Goal: Task Accomplishment & Management: Manage account settings

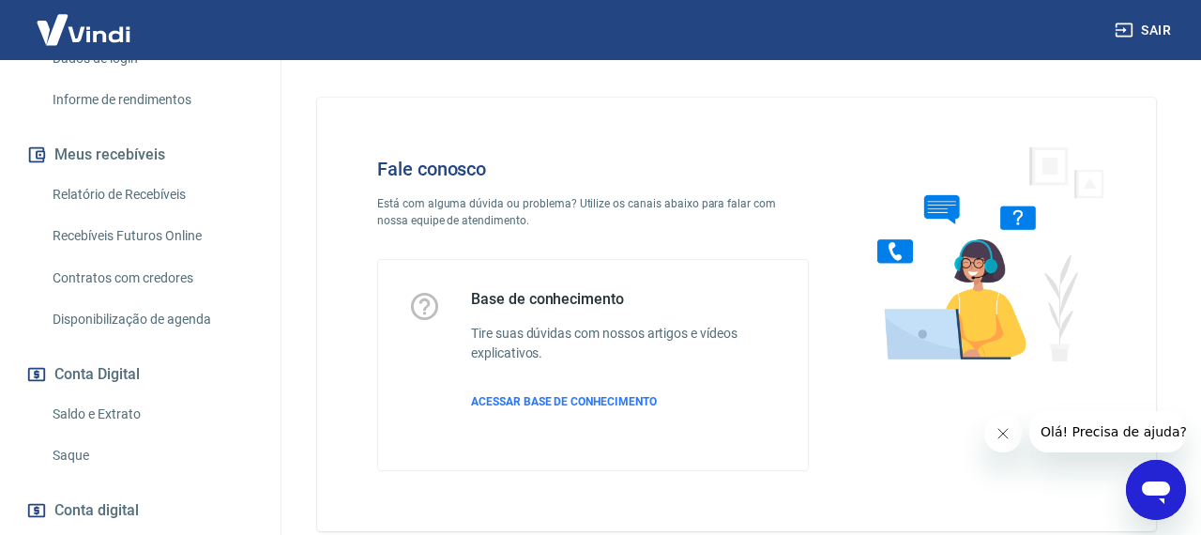
scroll to position [389, 0]
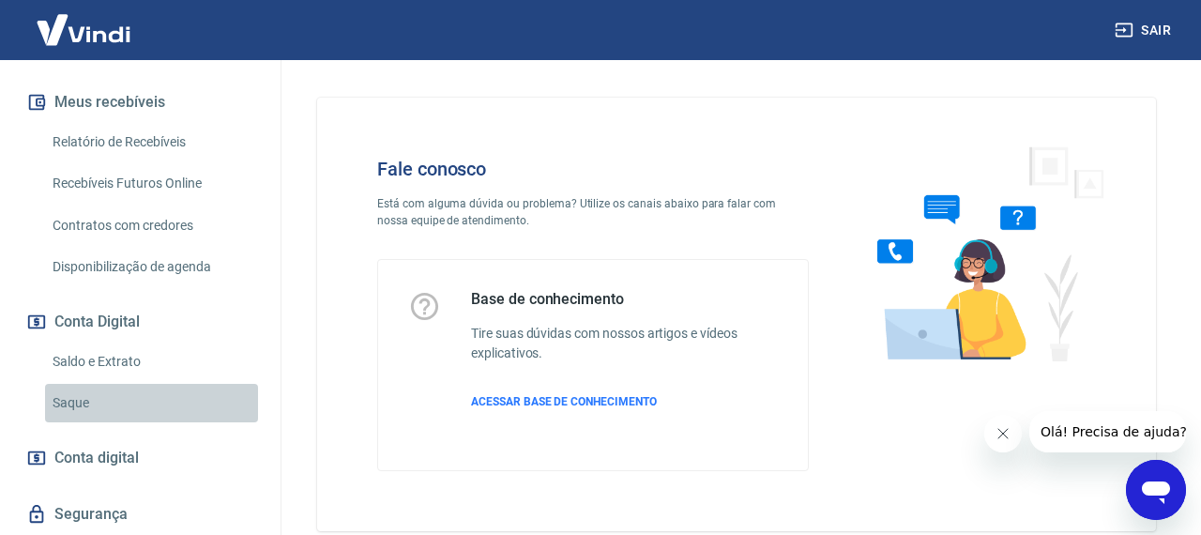
click at [115, 422] on link "Saque" at bounding box center [151, 403] width 213 height 38
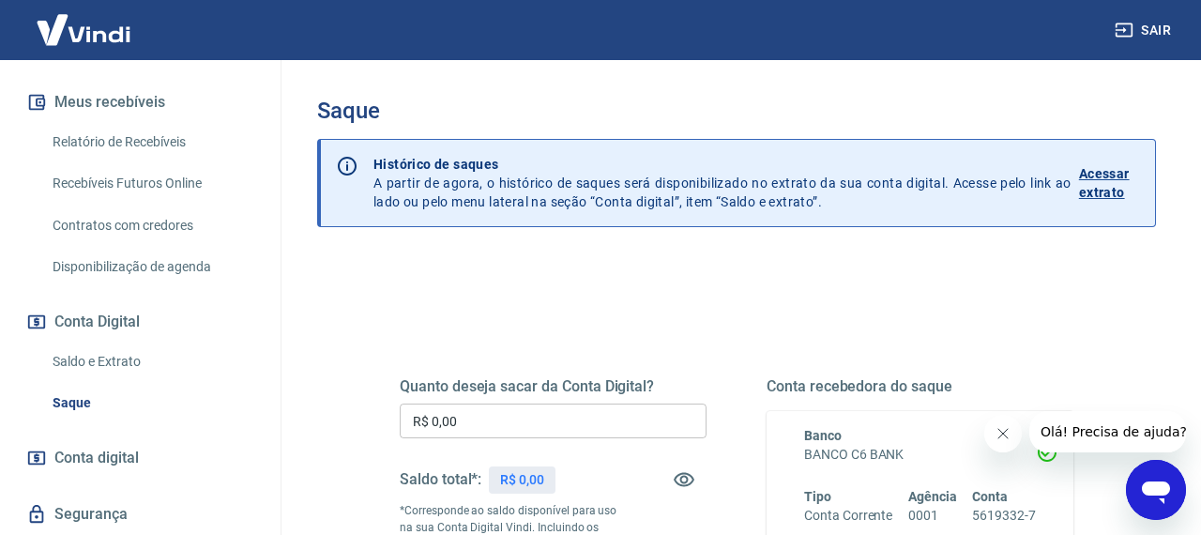
click at [115, 422] on link "Saque" at bounding box center [151, 403] width 213 height 38
click at [120, 381] on link "Saldo e Extrato" at bounding box center [151, 362] width 213 height 38
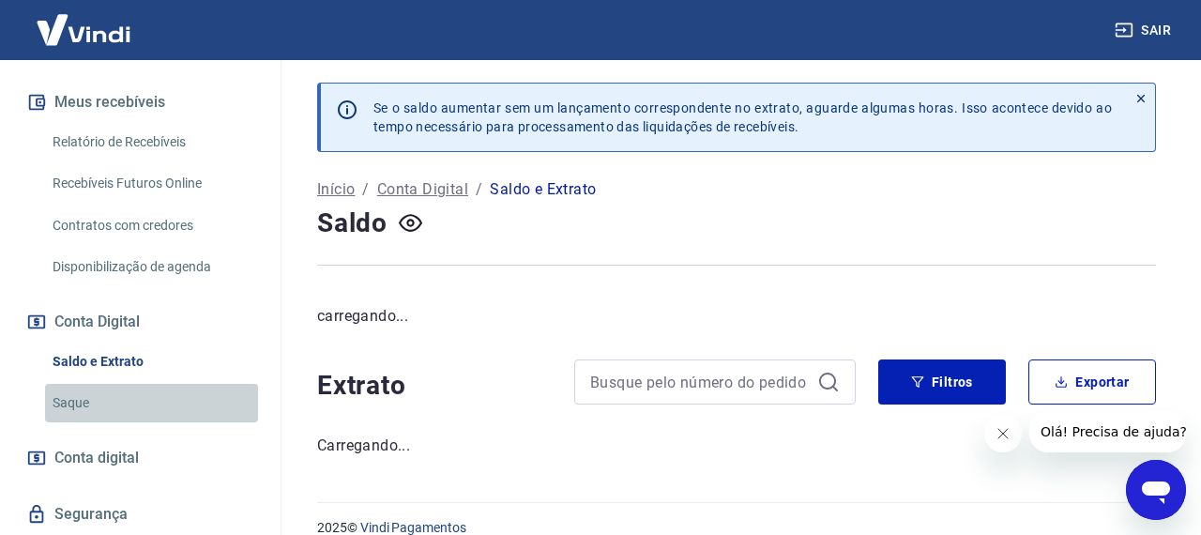
click at [130, 422] on link "Saque" at bounding box center [151, 403] width 213 height 38
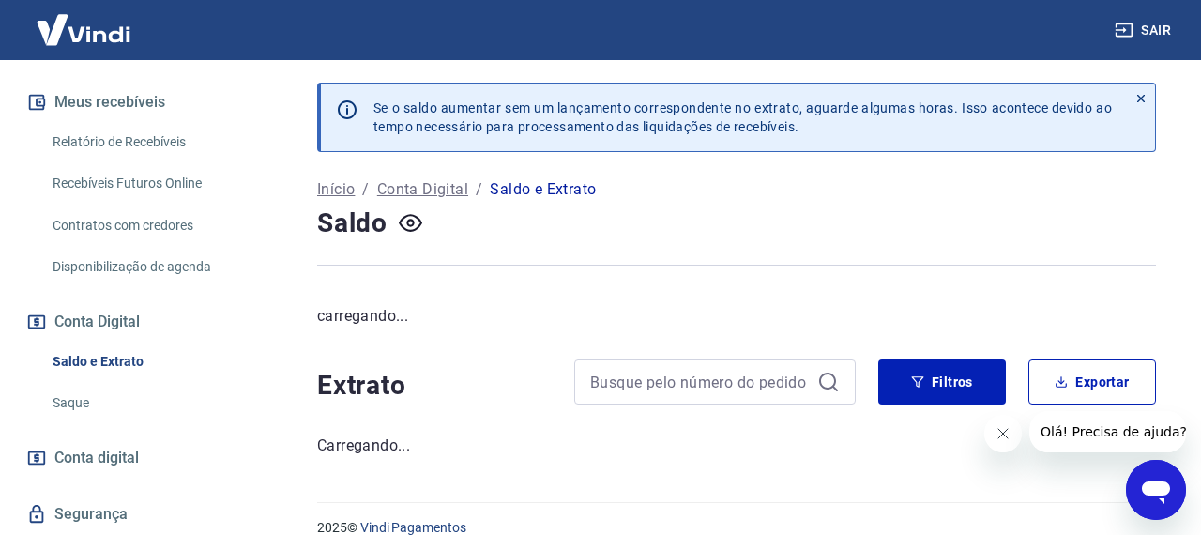
click at [249, 422] on link "Saque" at bounding box center [151, 403] width 213 height 38
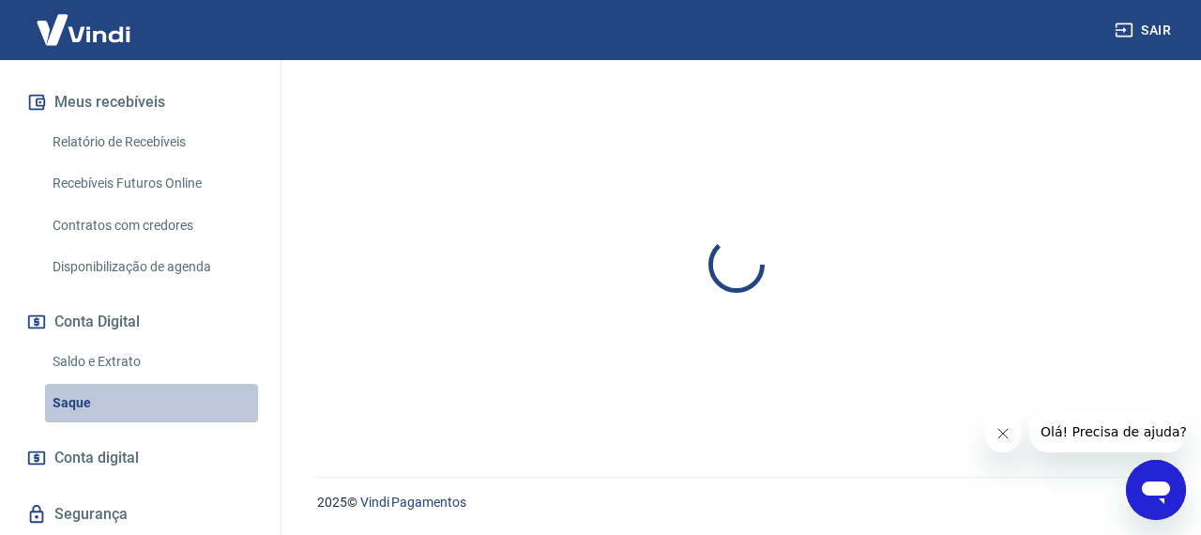
click at [69, 422] on link "Saque" at bounding box center [151, 403] width 213 height 38
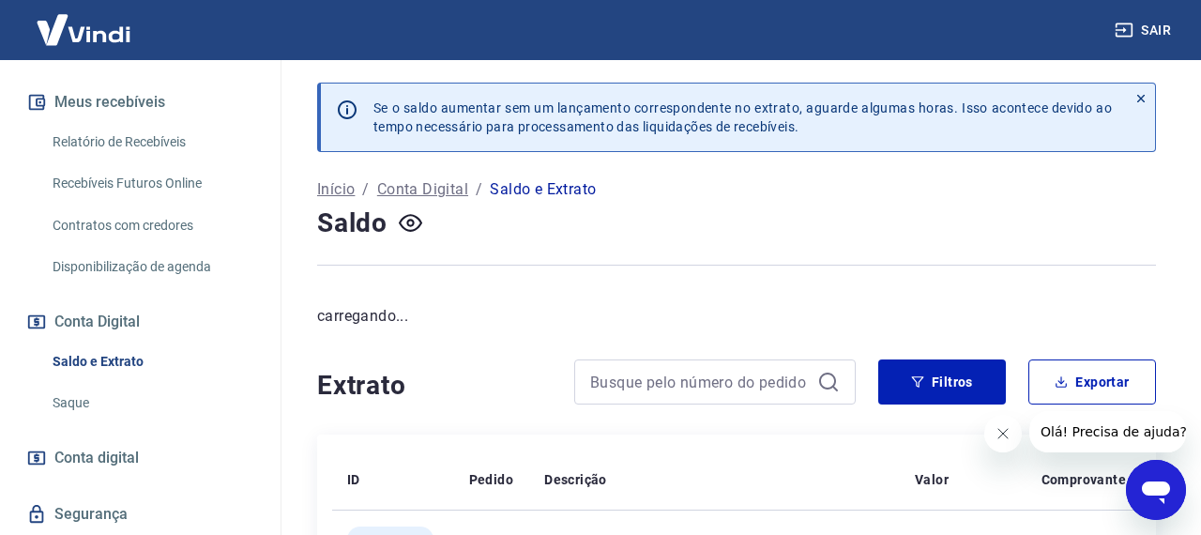
click at [84, 422] on link "Saque" at bounding box center [151, 403] width 213 height 38
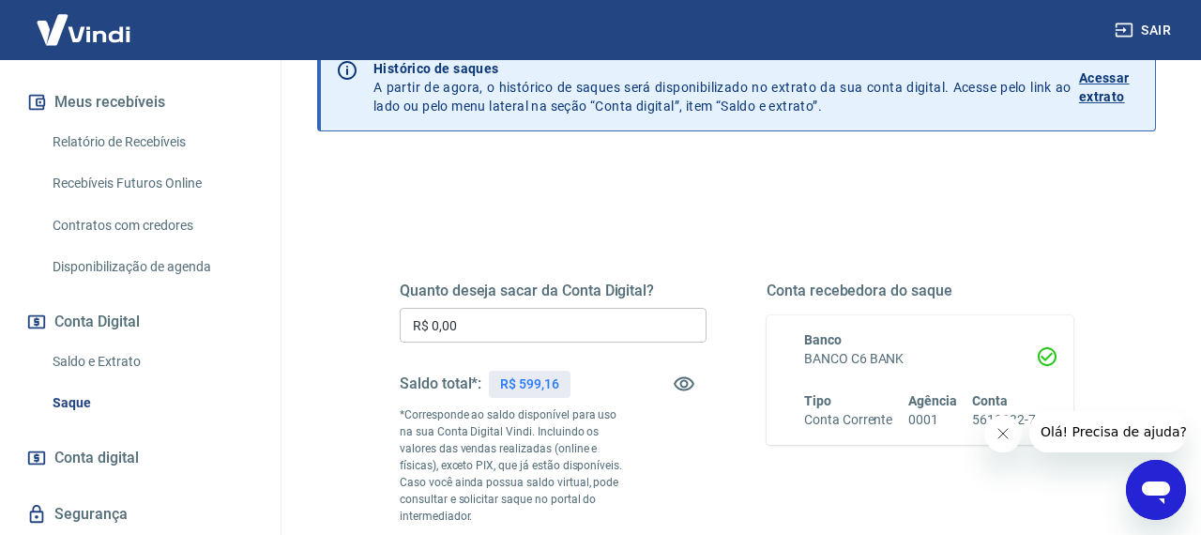
scroll to position [102, 0]
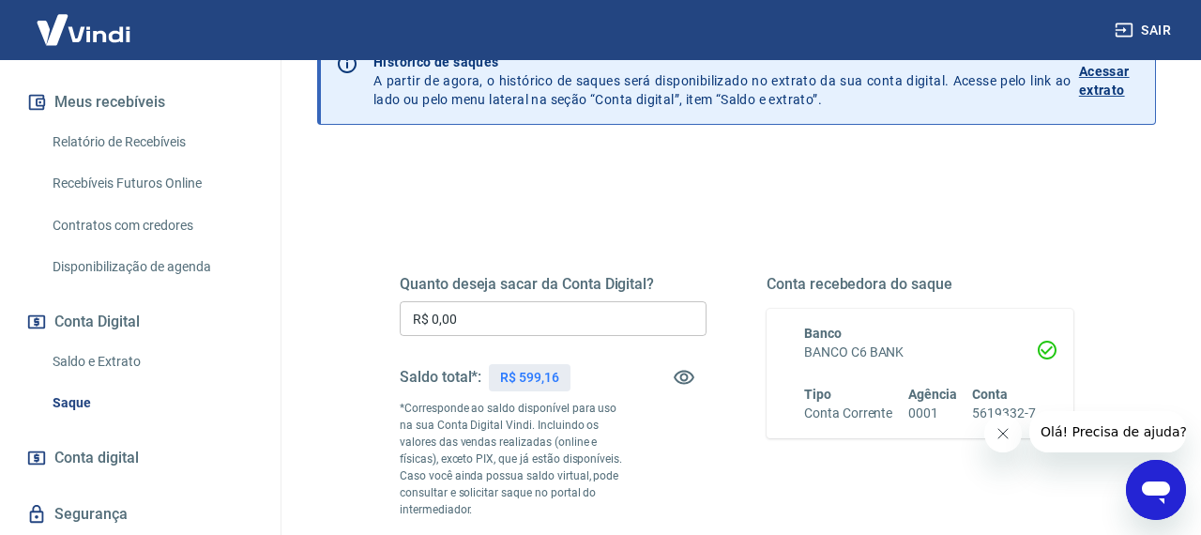
click at [482, 320] on input "R$ 0,00" at bounding box center [553, 318] width 307 height 35
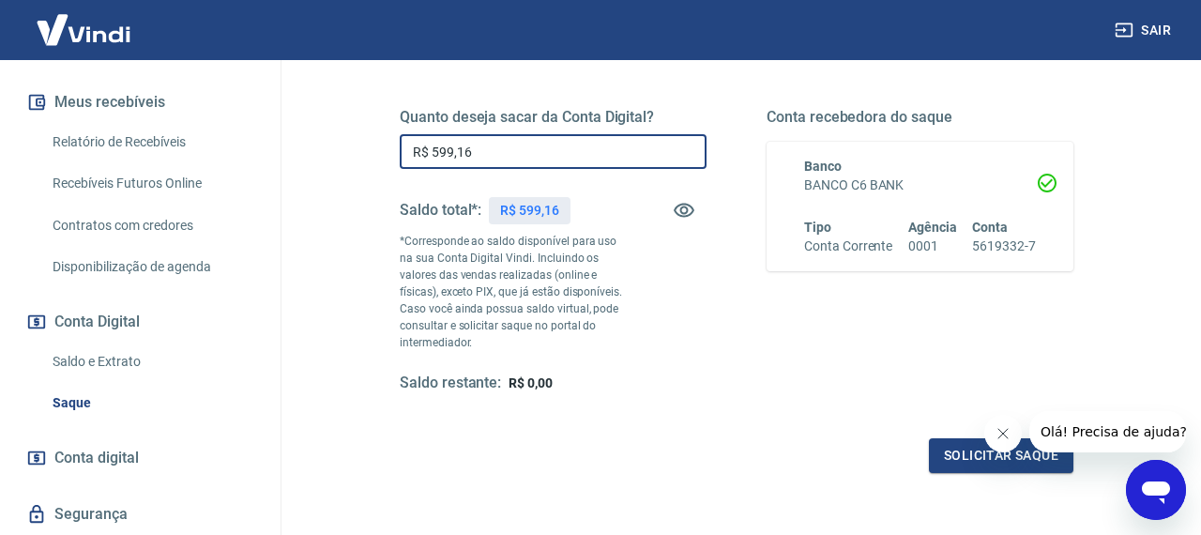
scroll to position [320, 0]
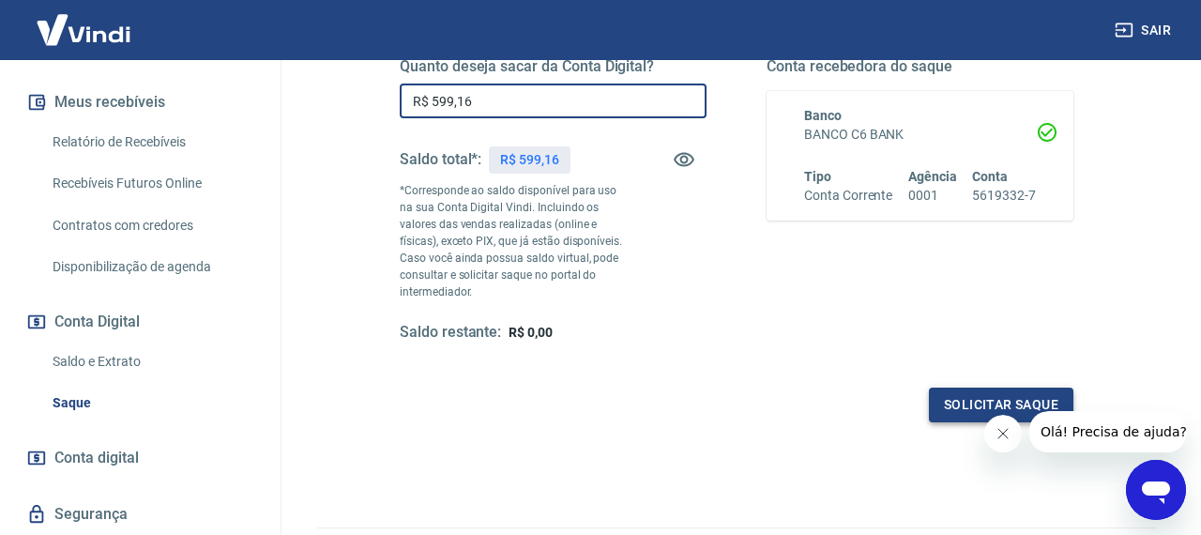
type input "R$ 599,16"
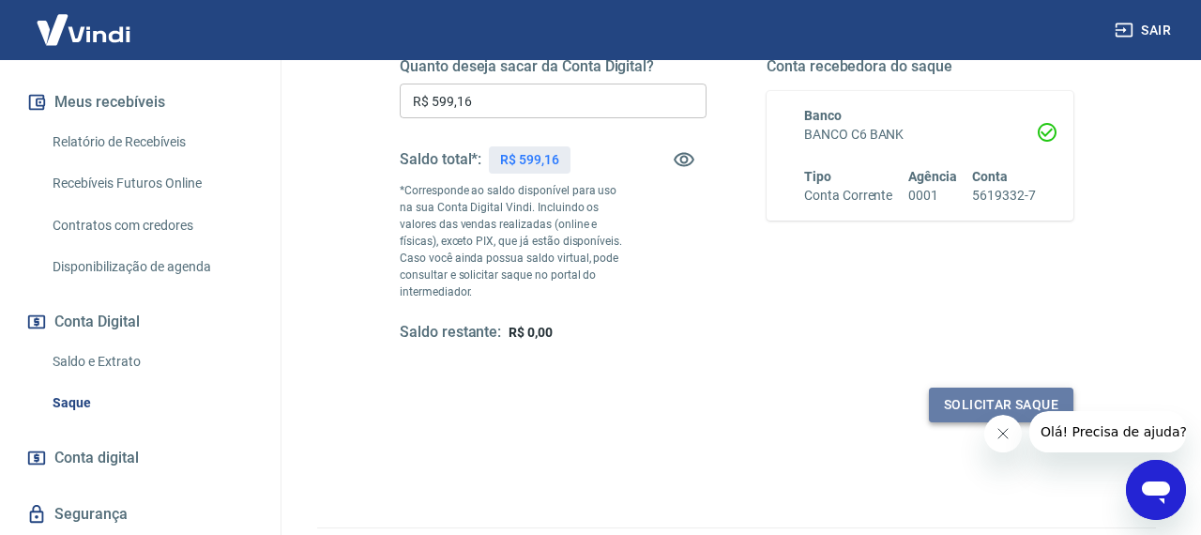
click at [947, 399] on button "Solicitar saque" at bounding box center [1001, 405] width 145 height 35
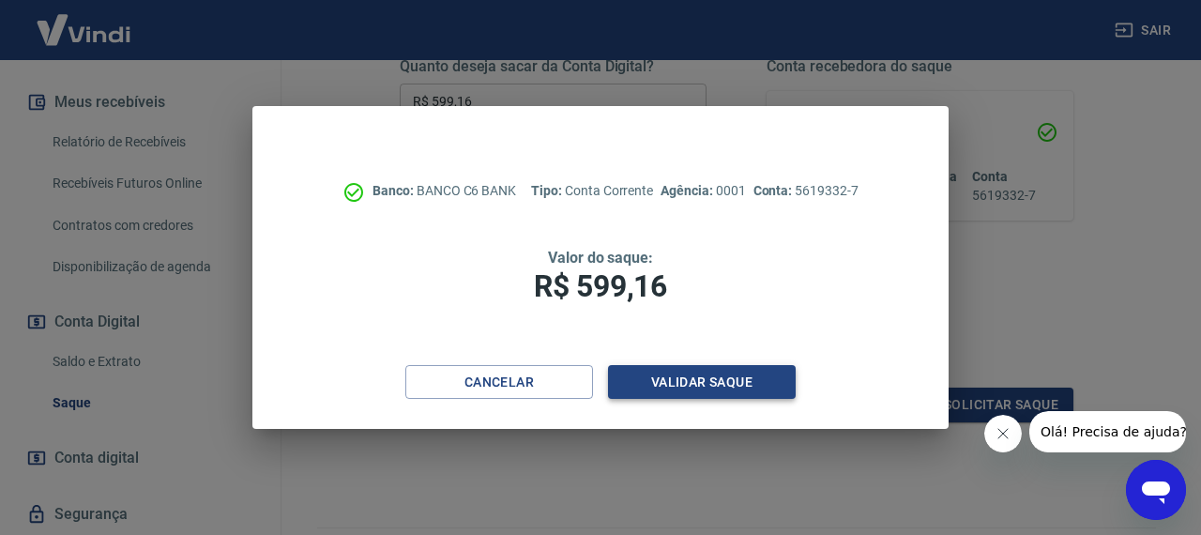
click at [667, 382] on button "Validar saque" at bounding box center [702, 382] width 188 height 35
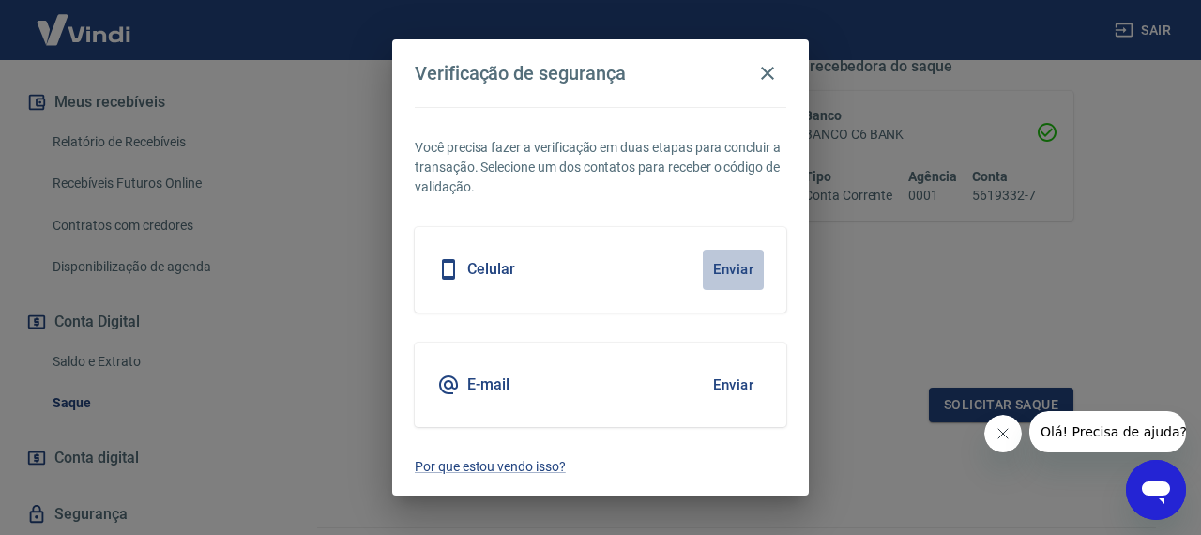
click at [729, 268] on button "Enviar" at bounding box center [733, 269] width 61 height 39
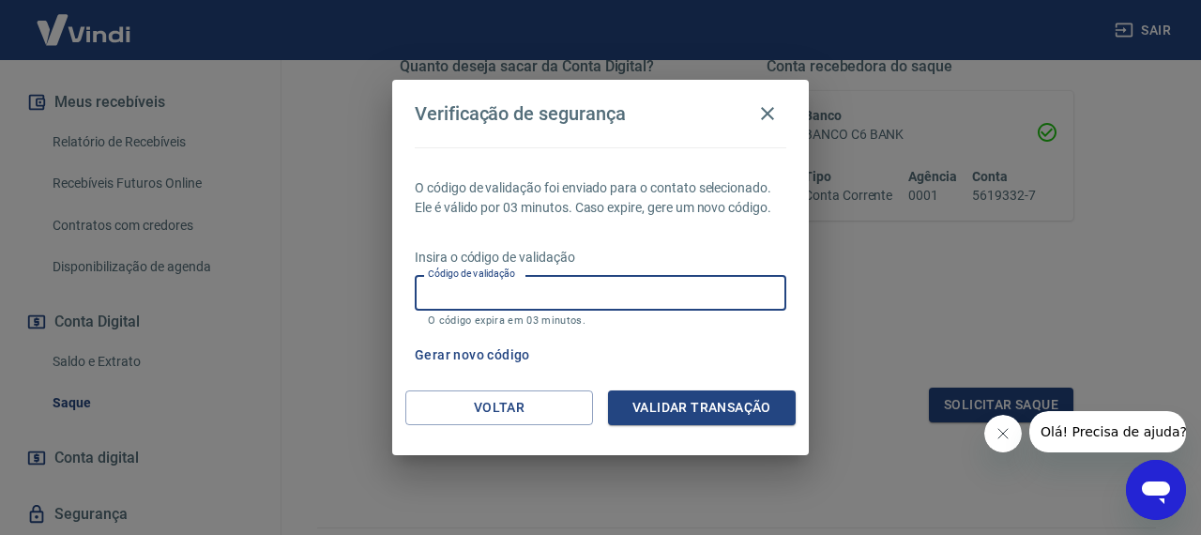
click at [495, 304] on input "Código de validação" at bounding box center [601, 292] width 372 height 35
type input "920575"
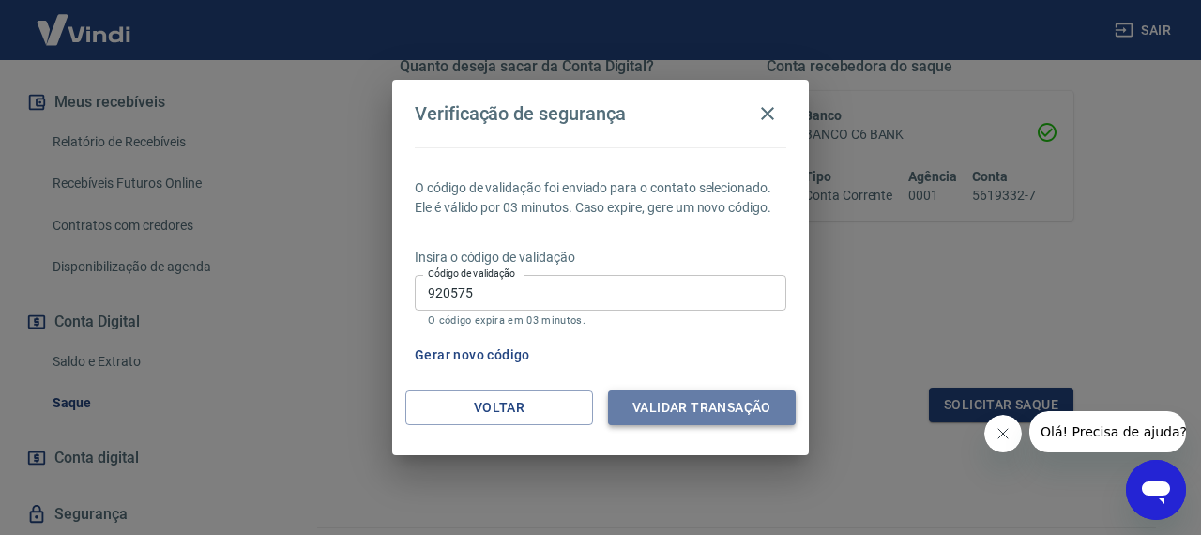
click at [726, 400] on button "Validar transação" at bounding box center [702, 407] width 188 height 35
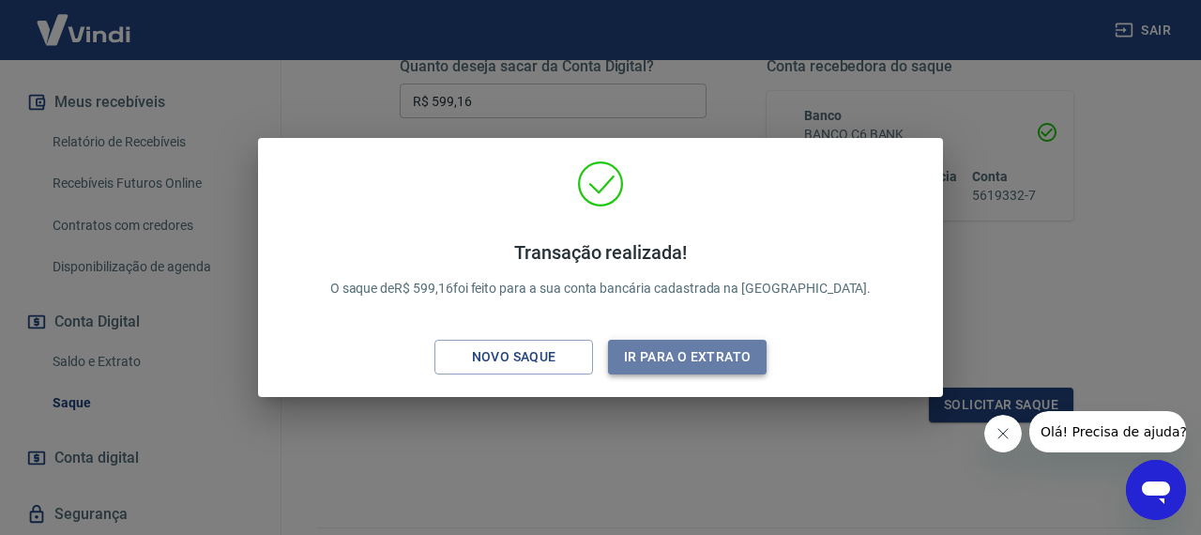
click at [709, 359] on button "Ir para o extrato" at bounding box center [687, 357] width 159 height 35
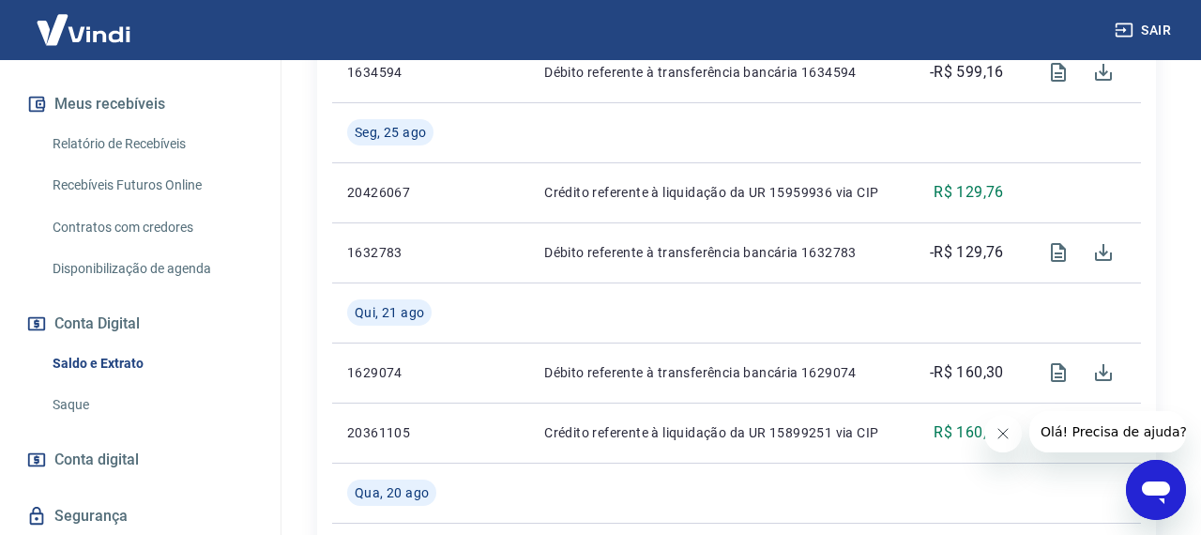
scroll to position [383, 0]
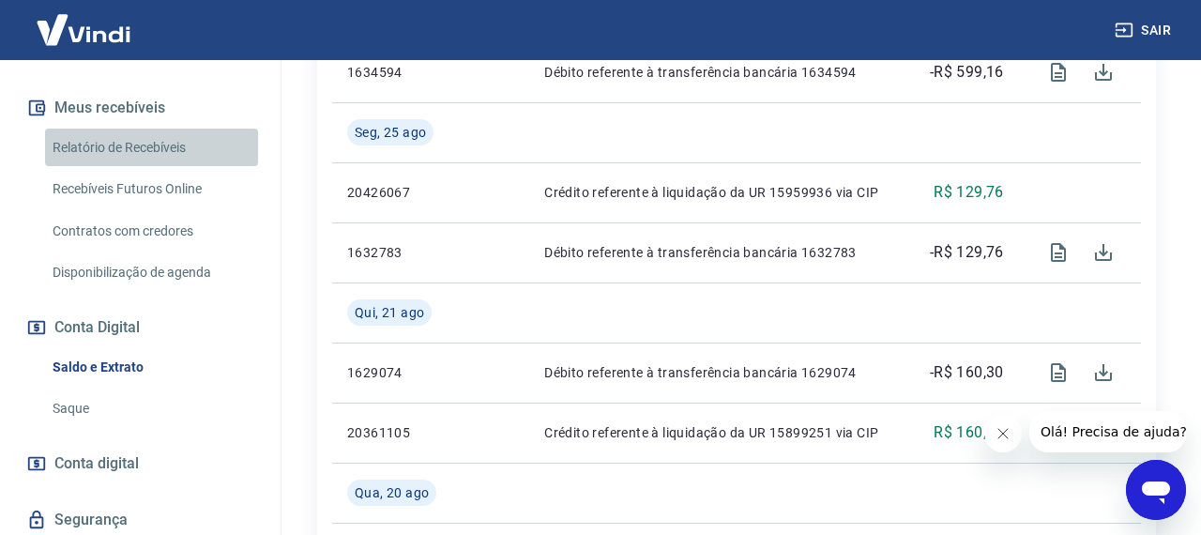
click at [158, 167] on link "Relatório de Recebíveis" at bounding box center [151, 148] width 213 height 38
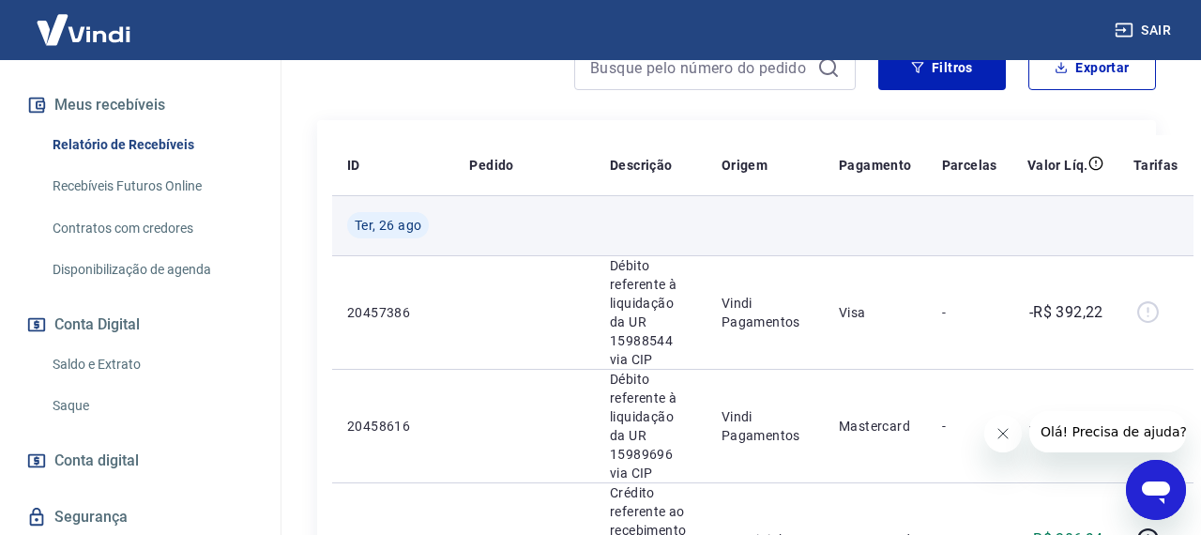
scroll to position [280, 0]
